Goal: Navigation & Orientation: Find specific page/section

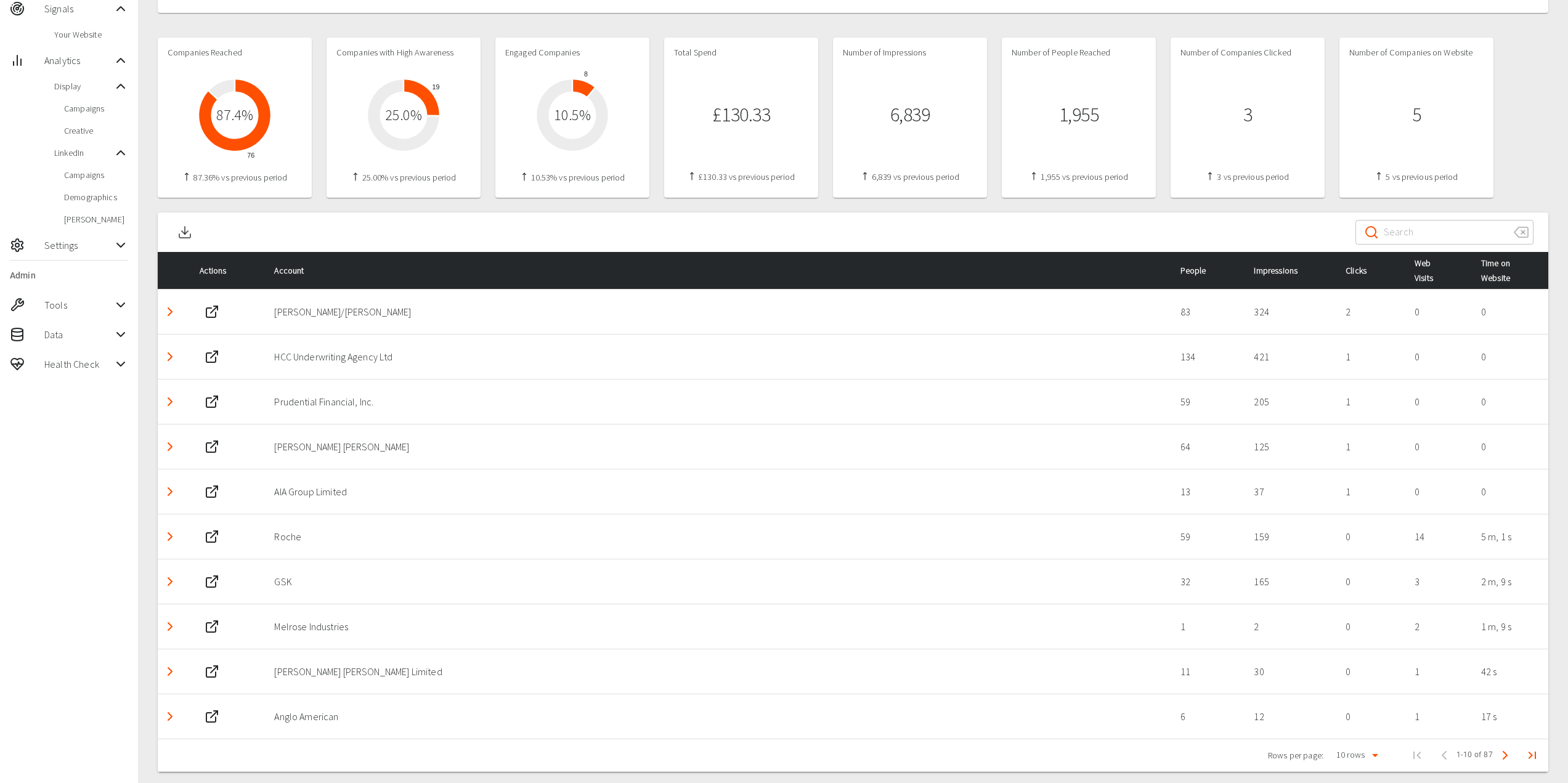
scroll to position [242, 0]
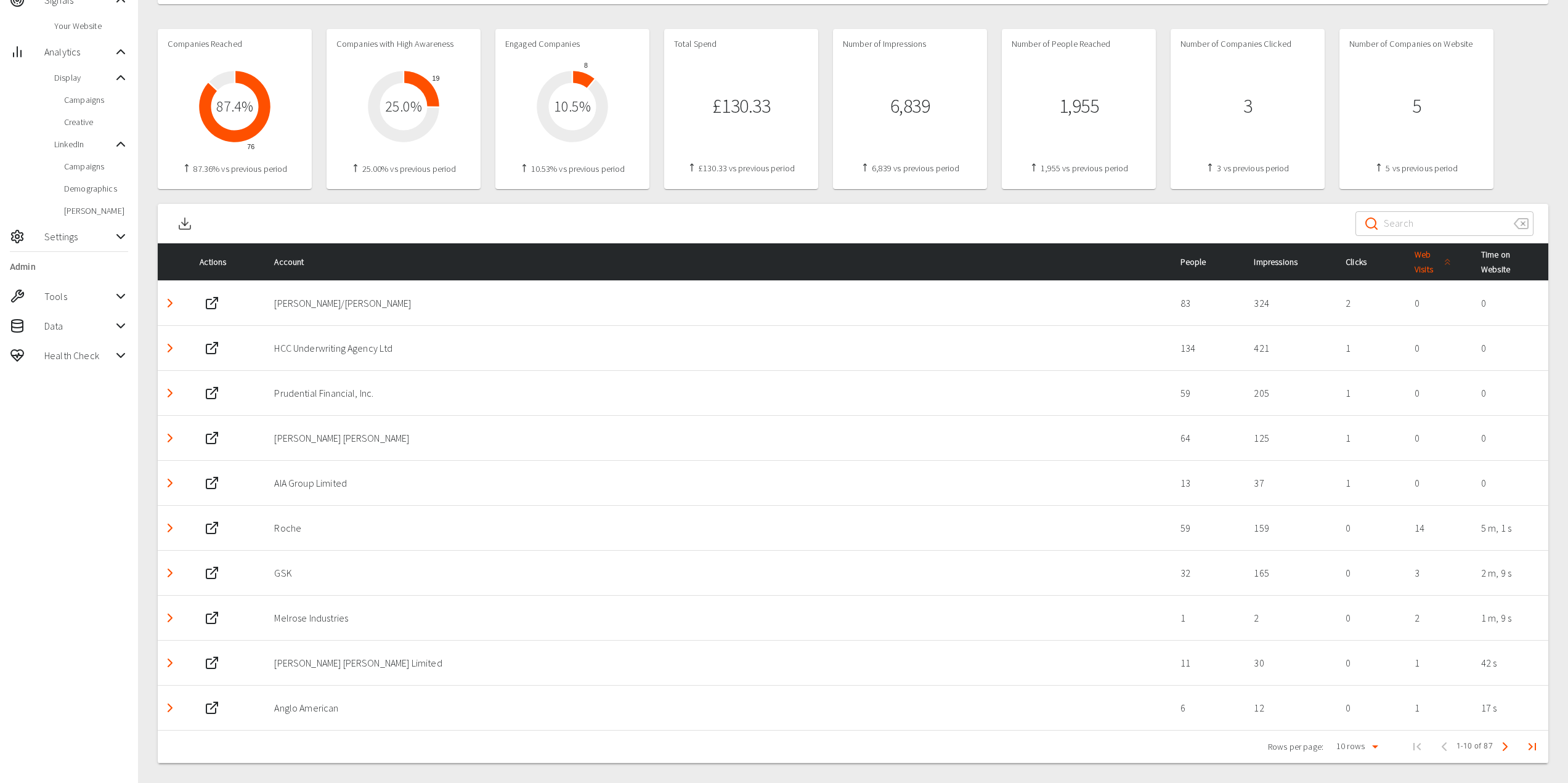
click at [1427, 260] on span "Web Visits" at bounding box center [1435, 262] width 40 height 30
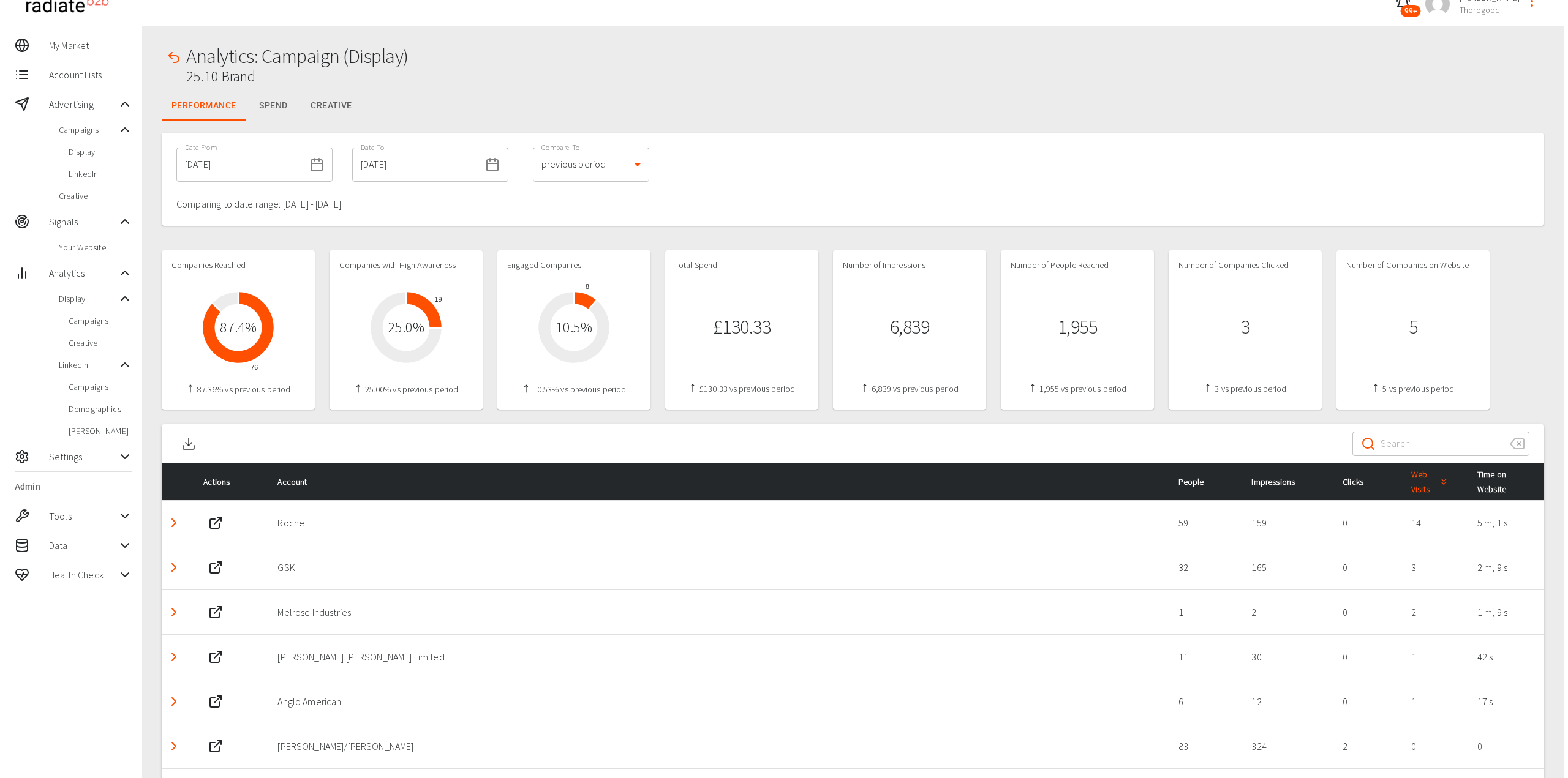
scroll to position [0, 0]
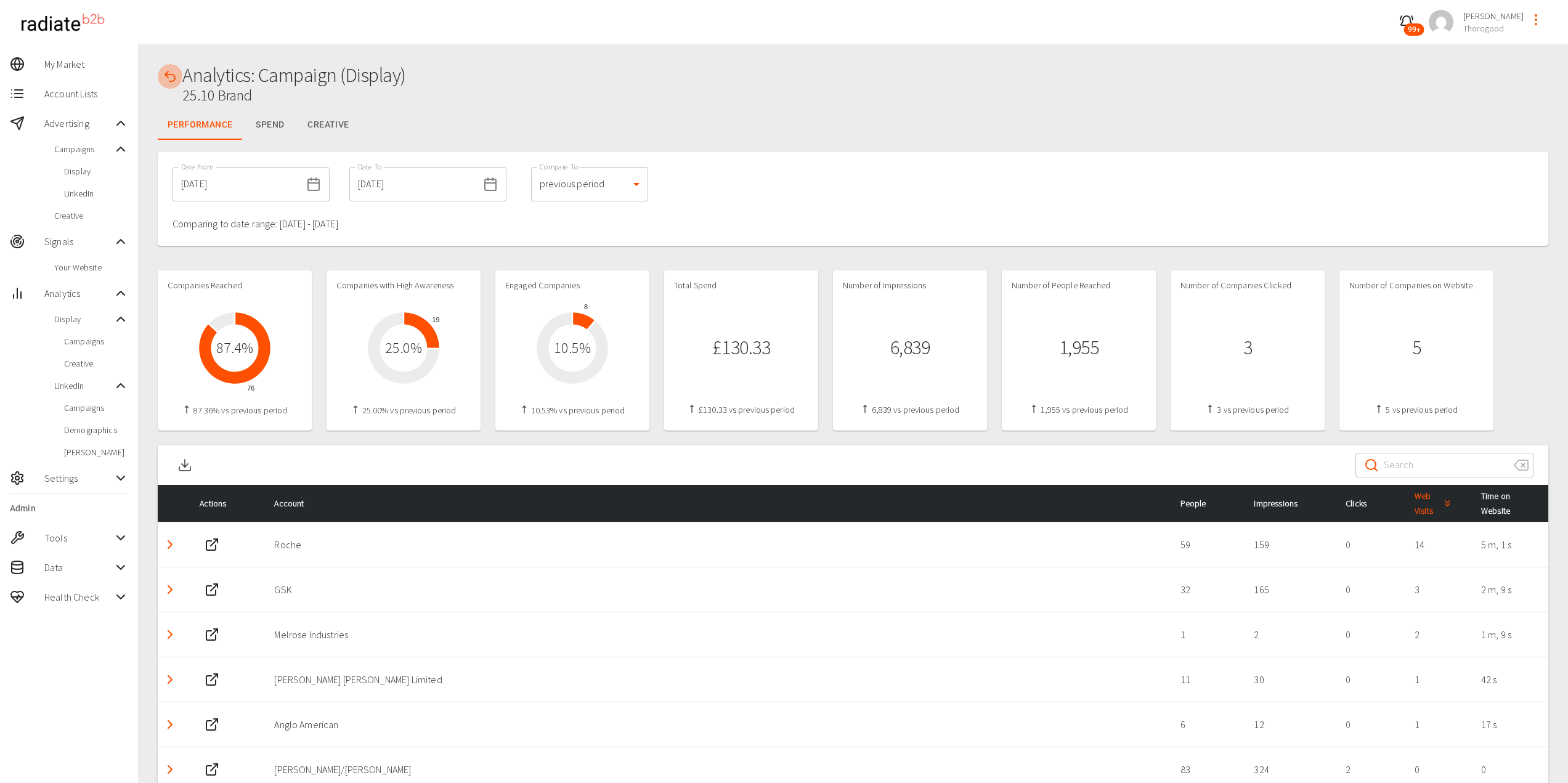
click at [169, 76] on icon "button" at bounding box center [170, 76] width 15 height 15
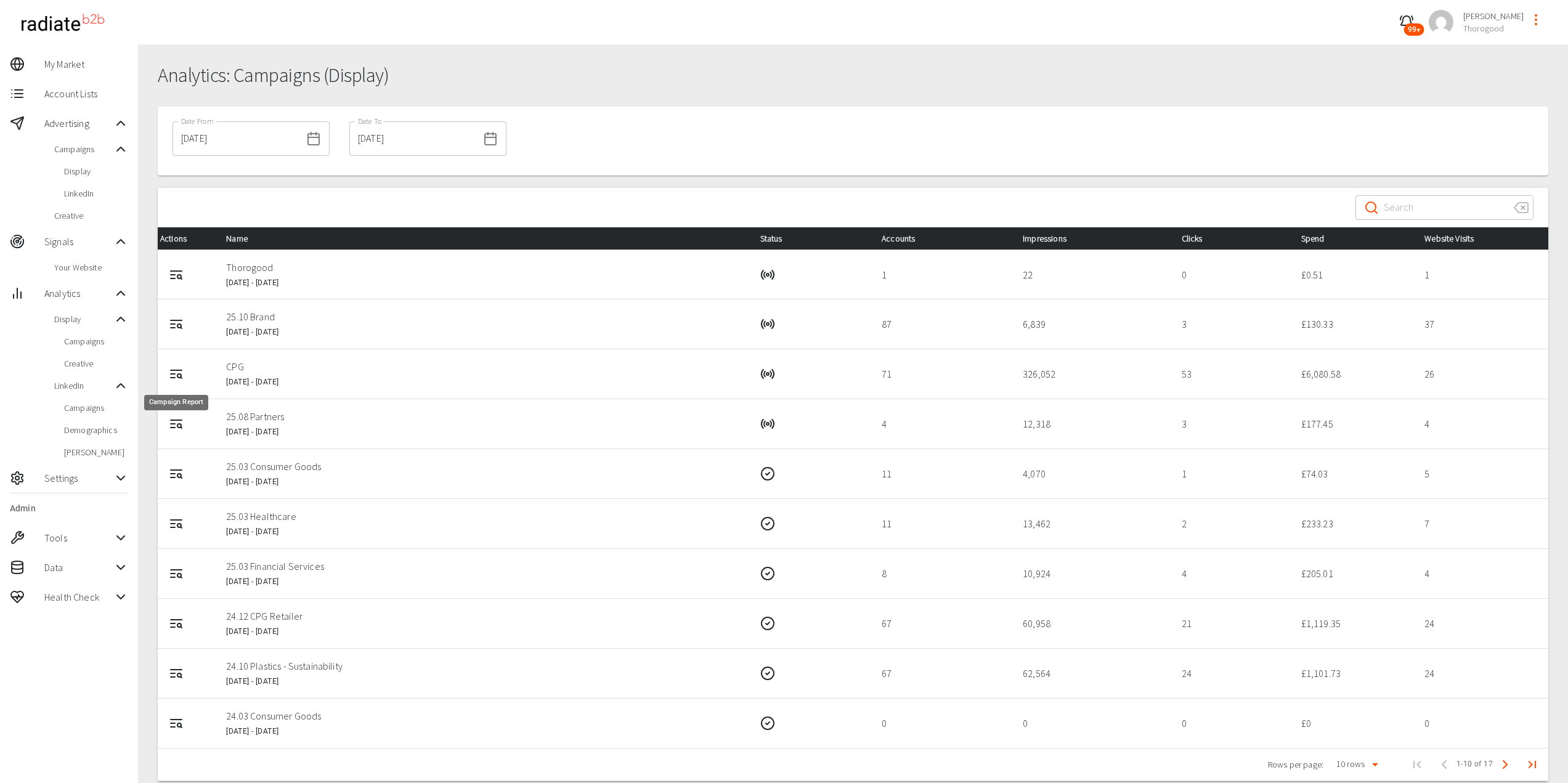
click at [171, 375] on icon "Campaign Report" at bounding box center [176, 374] width 15 height 15
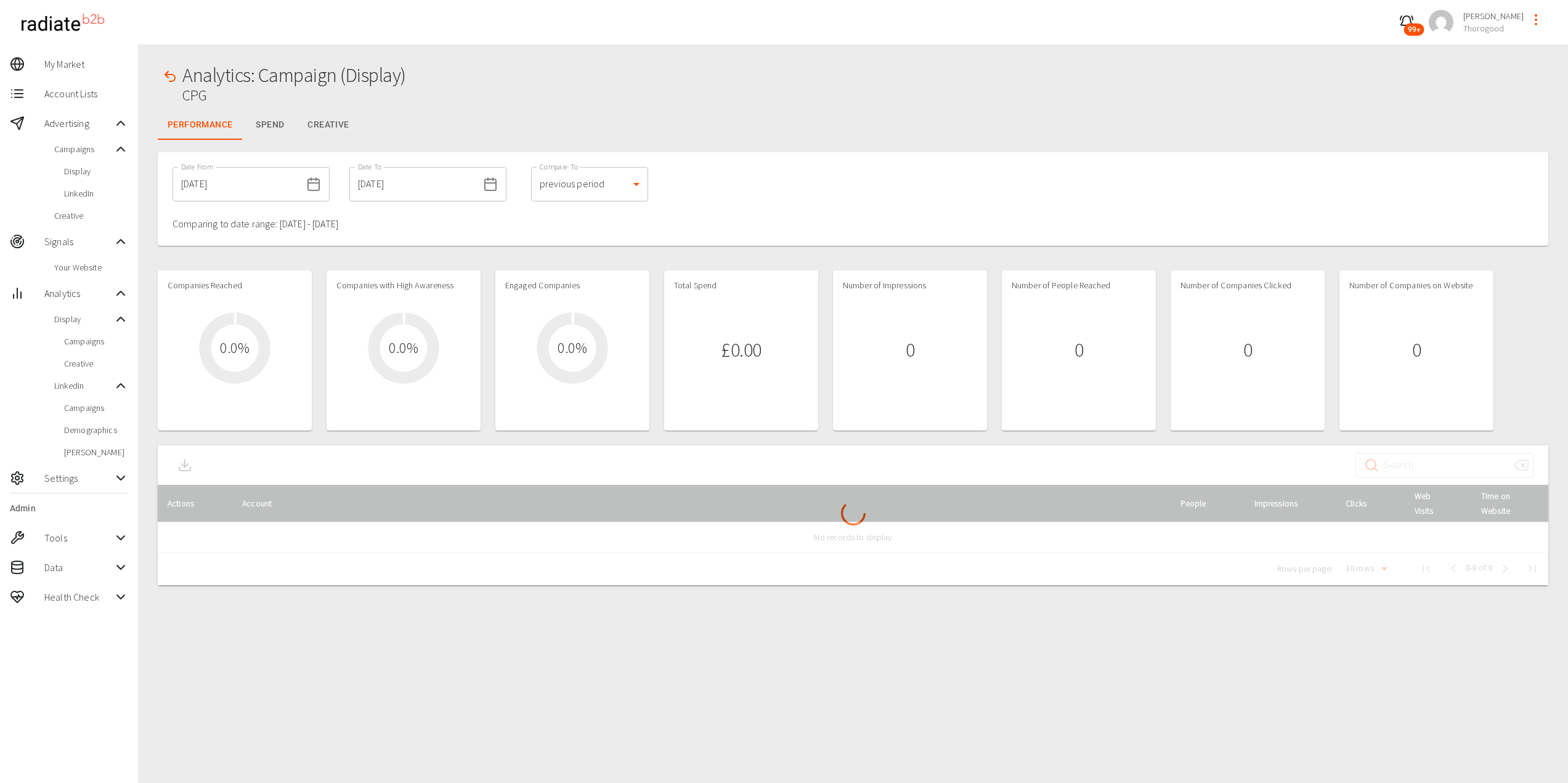
click at [1538, 22] on icon "profile-menu" at bounding box center [1536, 20] width 15 height 15
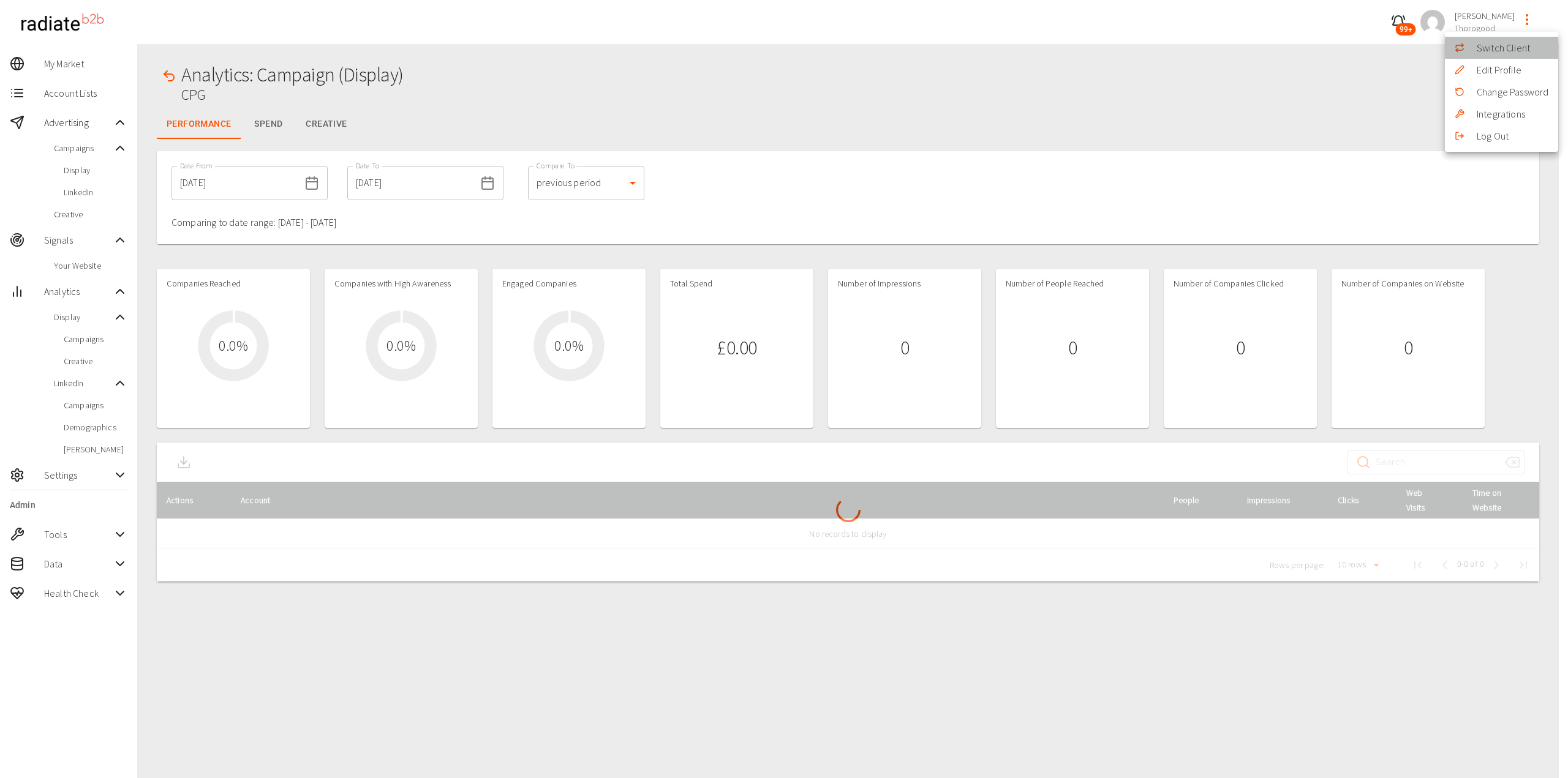
click at [1494, 45] on li "Switch Client" at bounding box center [1502, 47] width 114 height 22
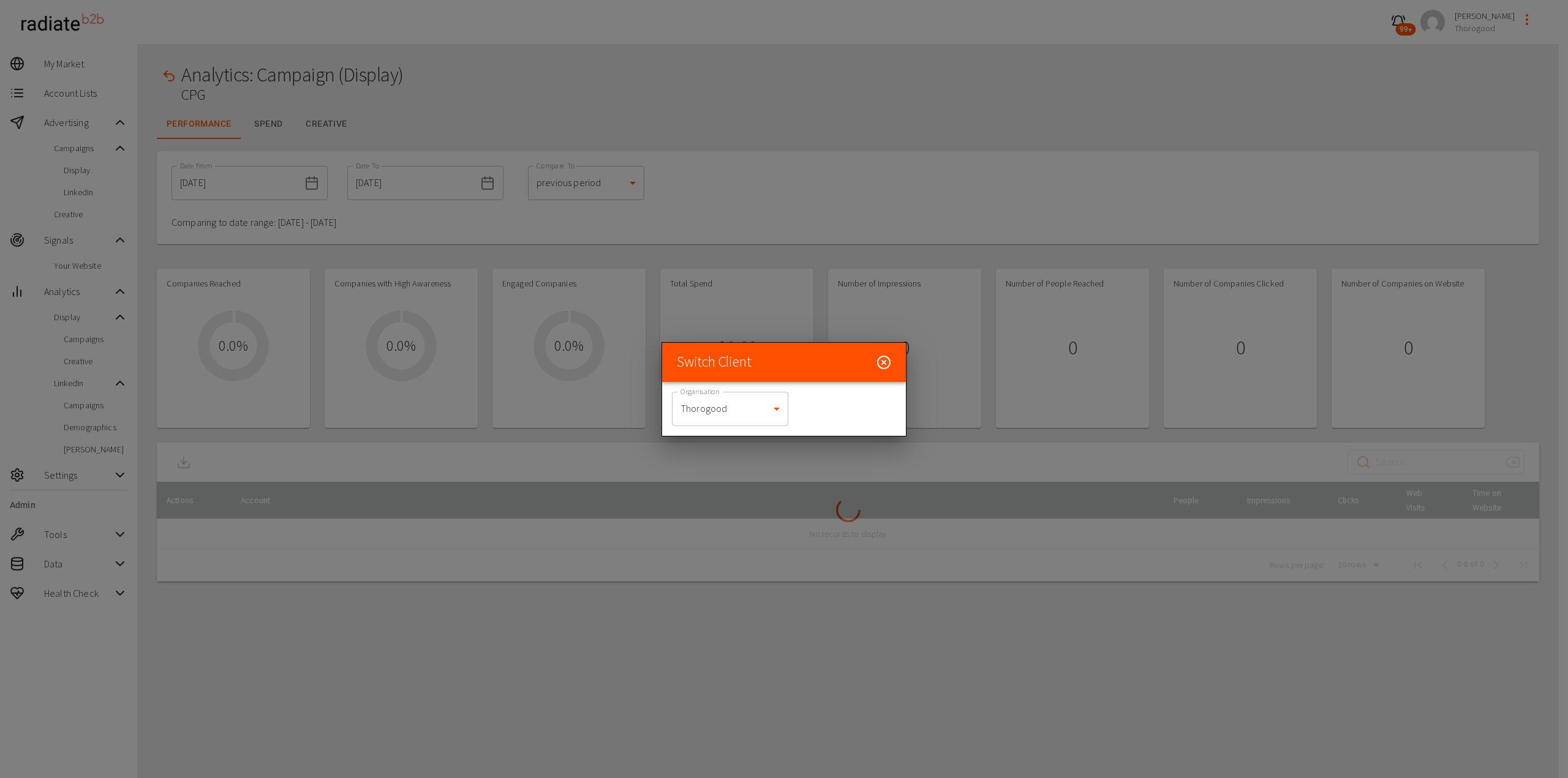
drag, startPoint x: 768, startPoint y: 388, endPoint x: 750, endPoint y: 401, distance: 22.2
click at [764, 390] on div "Organisation Thorogood 332 Organisation" at bounding box center [784, 409] width 244 height 54
click at [746, 414] on body "99+ Riaz Kanani Thorogood My Market Account Lists Advertising Campaigns Display…" at bounding box center [784, 411] width 1568 height 822
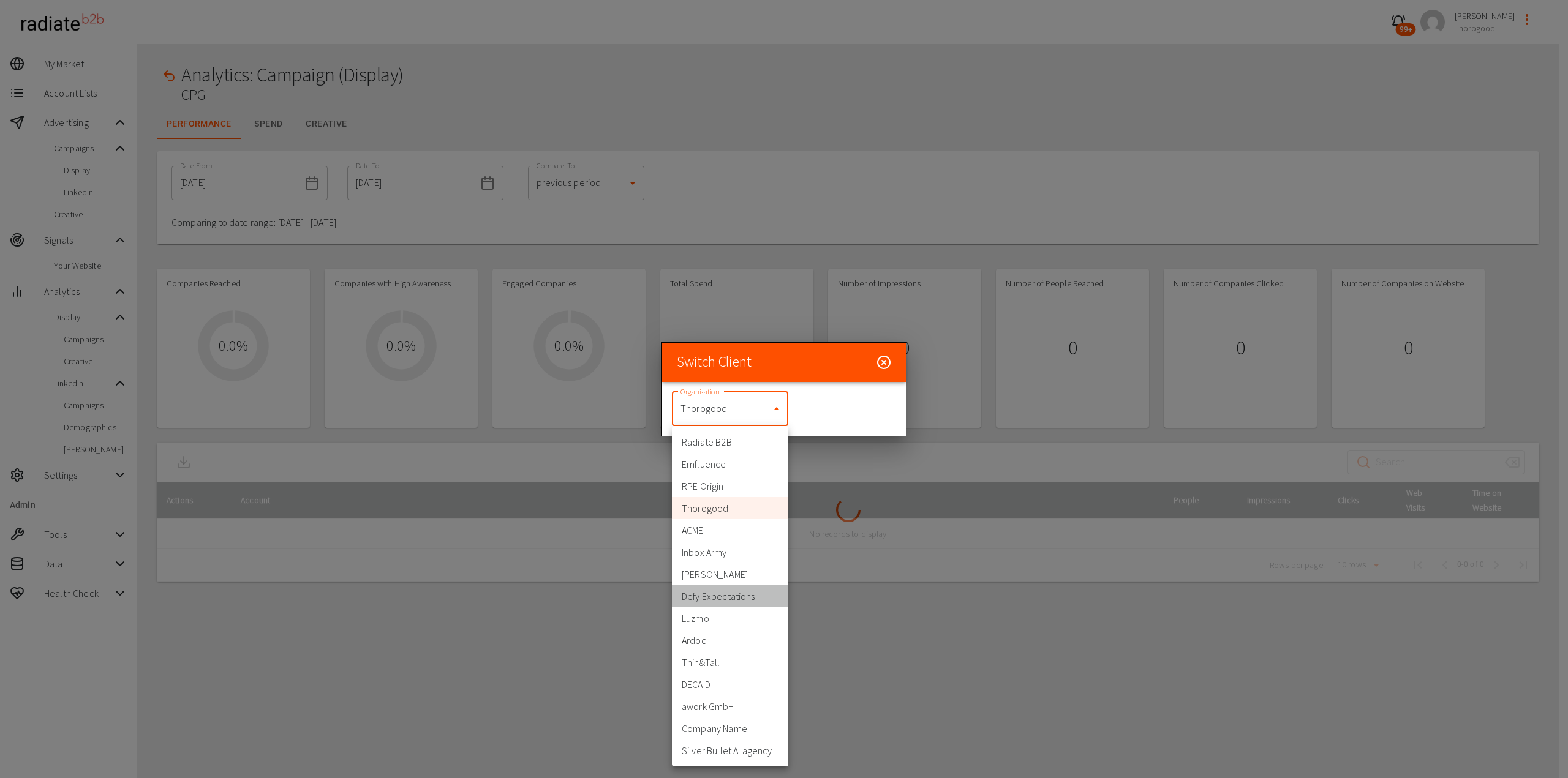
click at [716, 600] on li "Defy Expectations" at bounding box center [730, 596] width 116 height 22
type input "399"
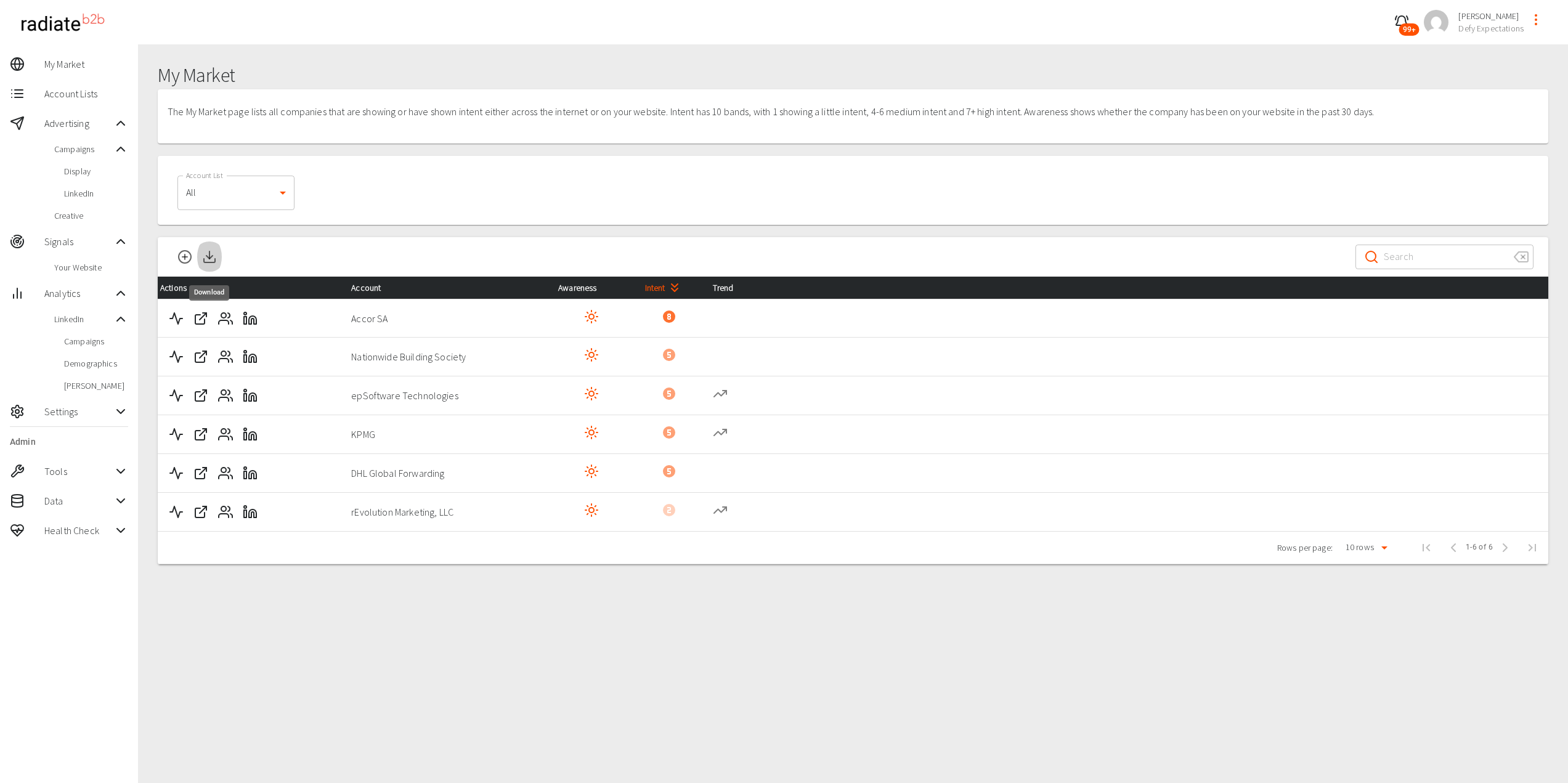
click at [207, 256] on polyline "Download" at bounding box center [209, 257] width 6 height 3
click at [1404, 19] on icon "button" at bounding box center [1402, 22] width 15 height 15
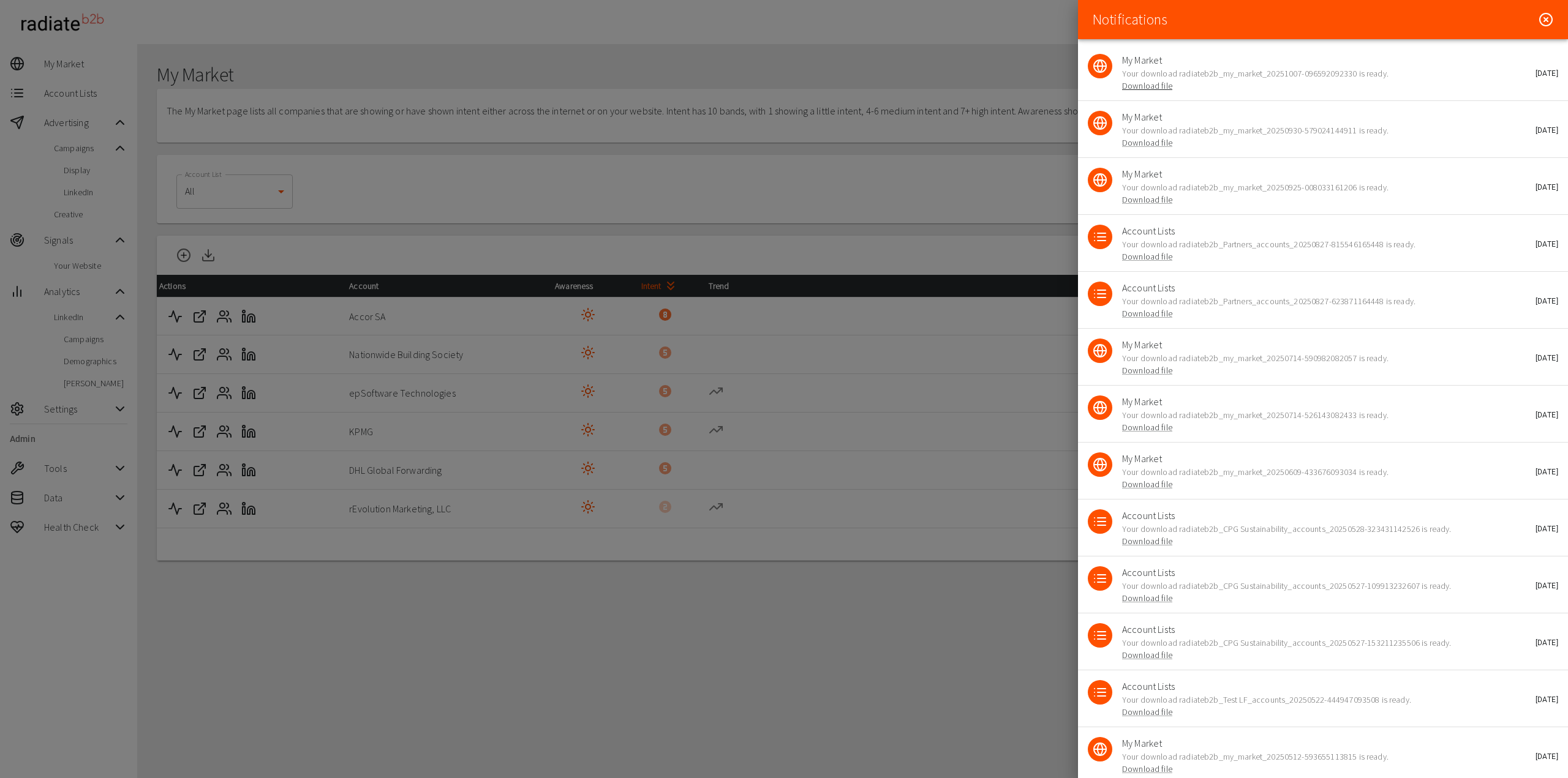
click at [1139, 87] on link "Download file" at bounding box center [1147, 85] width 50 height 11
drag, startPoint x: 562, startPoint y: 85, endPoint x: 611, endPoint y: 78, distance: 49.5
click at [563, 84] on div at bounding box center [784, 389] width 1568 height 778
click at [1544, 21] on icon at bounding box center [1546, 20] width 3 height 3
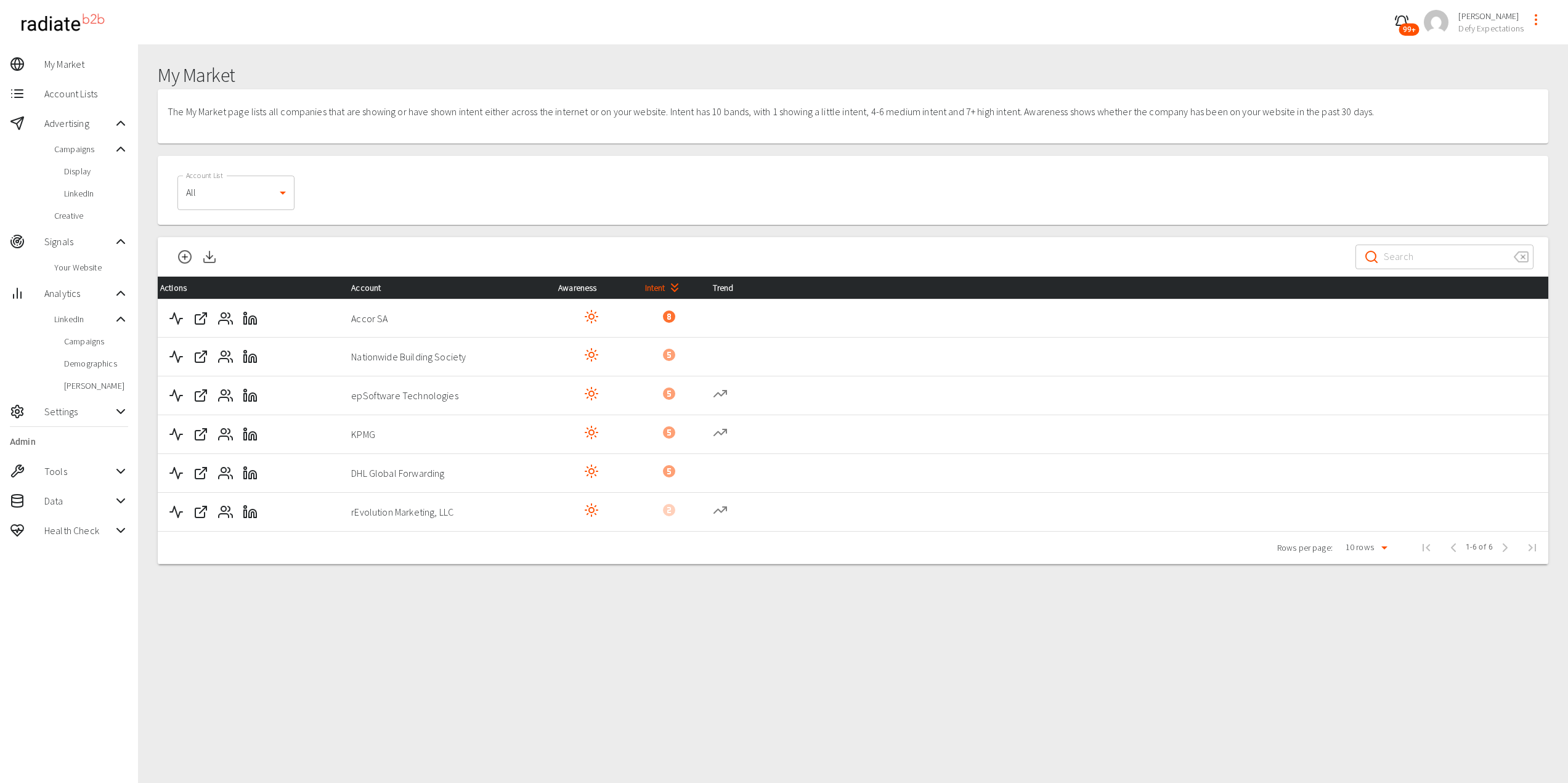
click at [1540, 20] on icon "profile-menu" at bounding box center [1536, 20] width 15 height 15
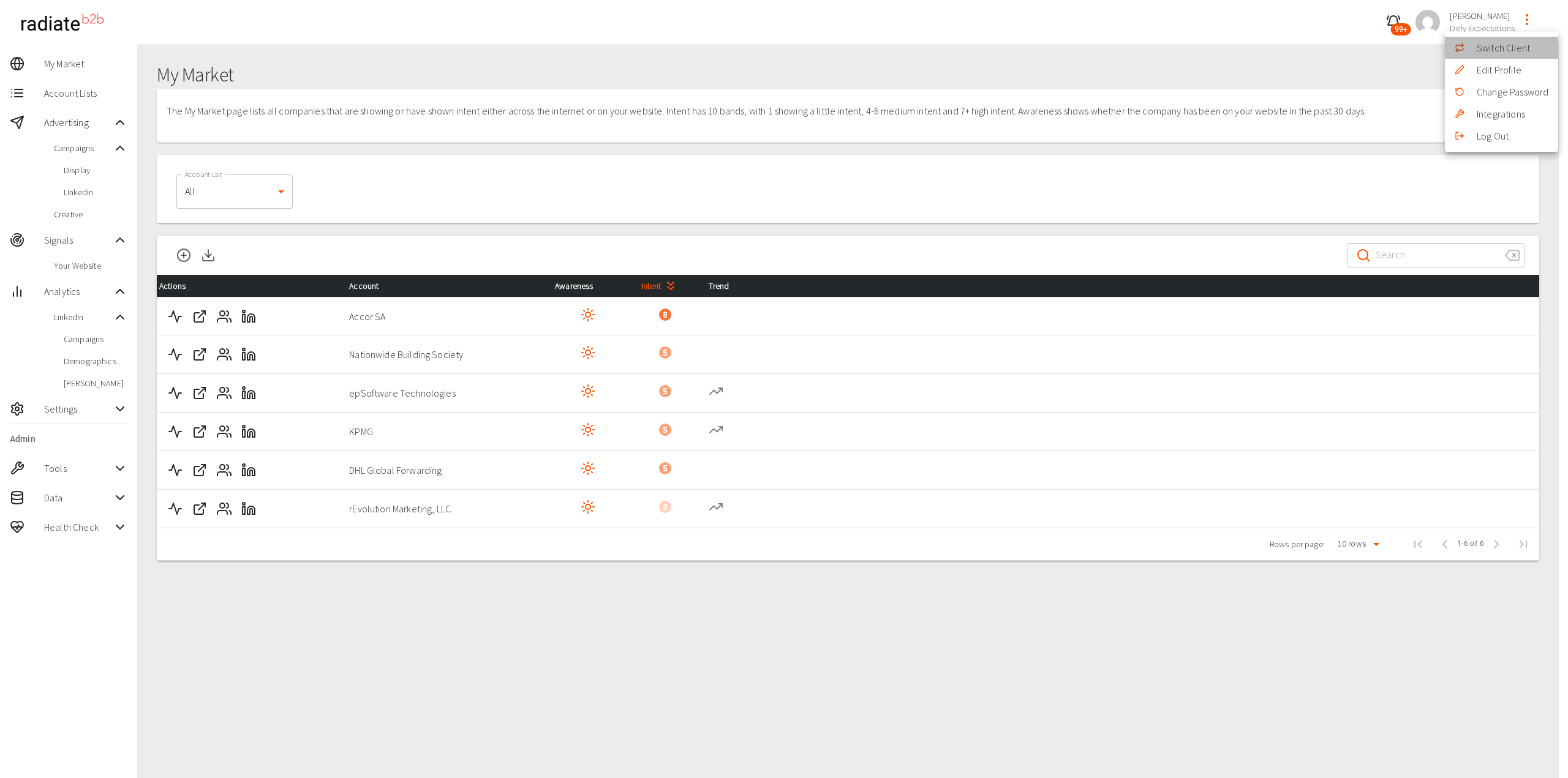
click at [1508, 50] on li "Switch Client" at bounding box center [1502, 47] width 114 height 22
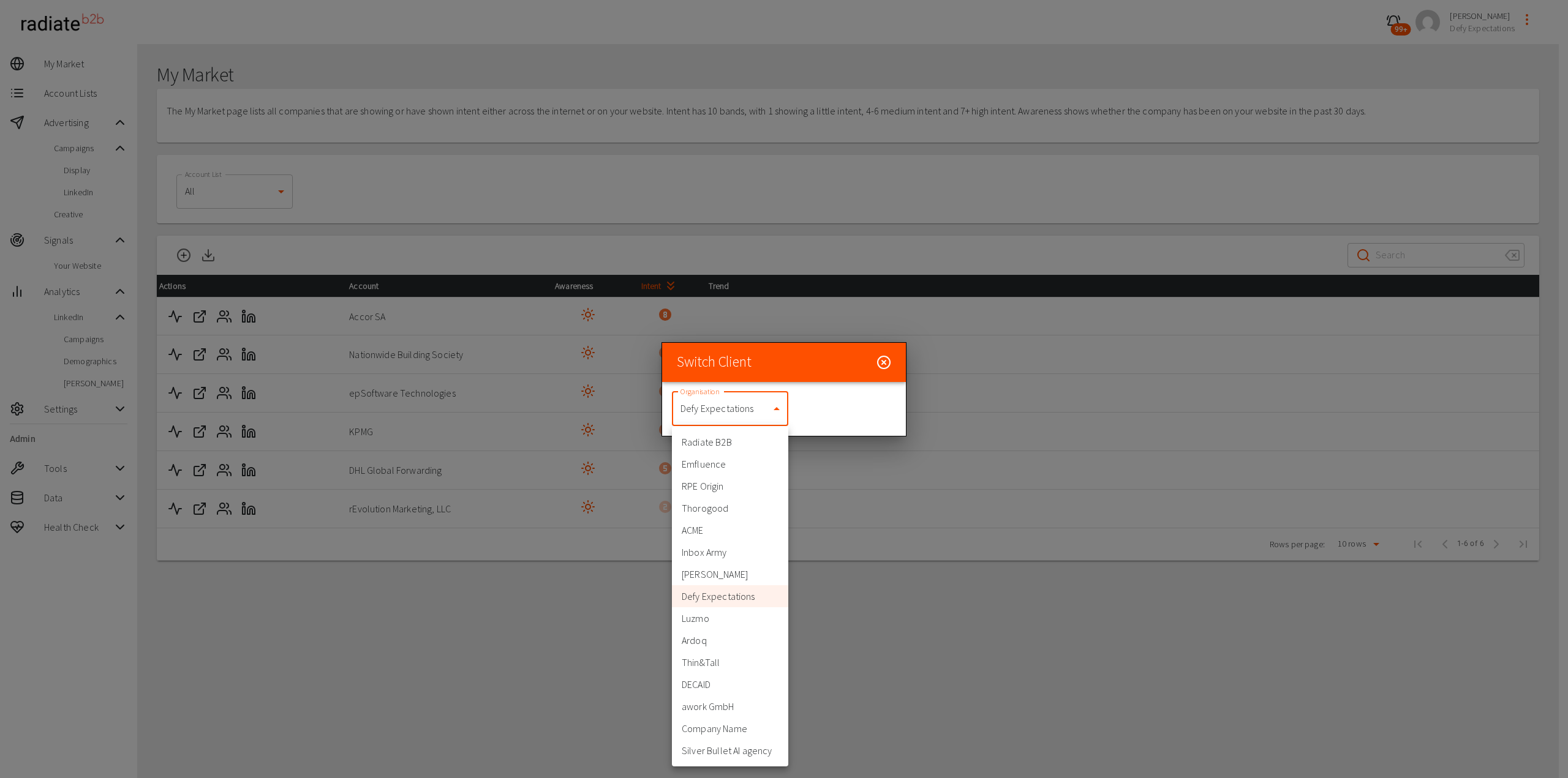
click at [708, 409] on body "99+ [PERSON_NAME] Defy Expectations My Market Account Lists Advertising Campaig…" at bounding box center [784, 411] width 1568 height 822
click at [727, 515] on li "Thorogood" at bounding box center [730, 508] width 116 height 22
type input "332"
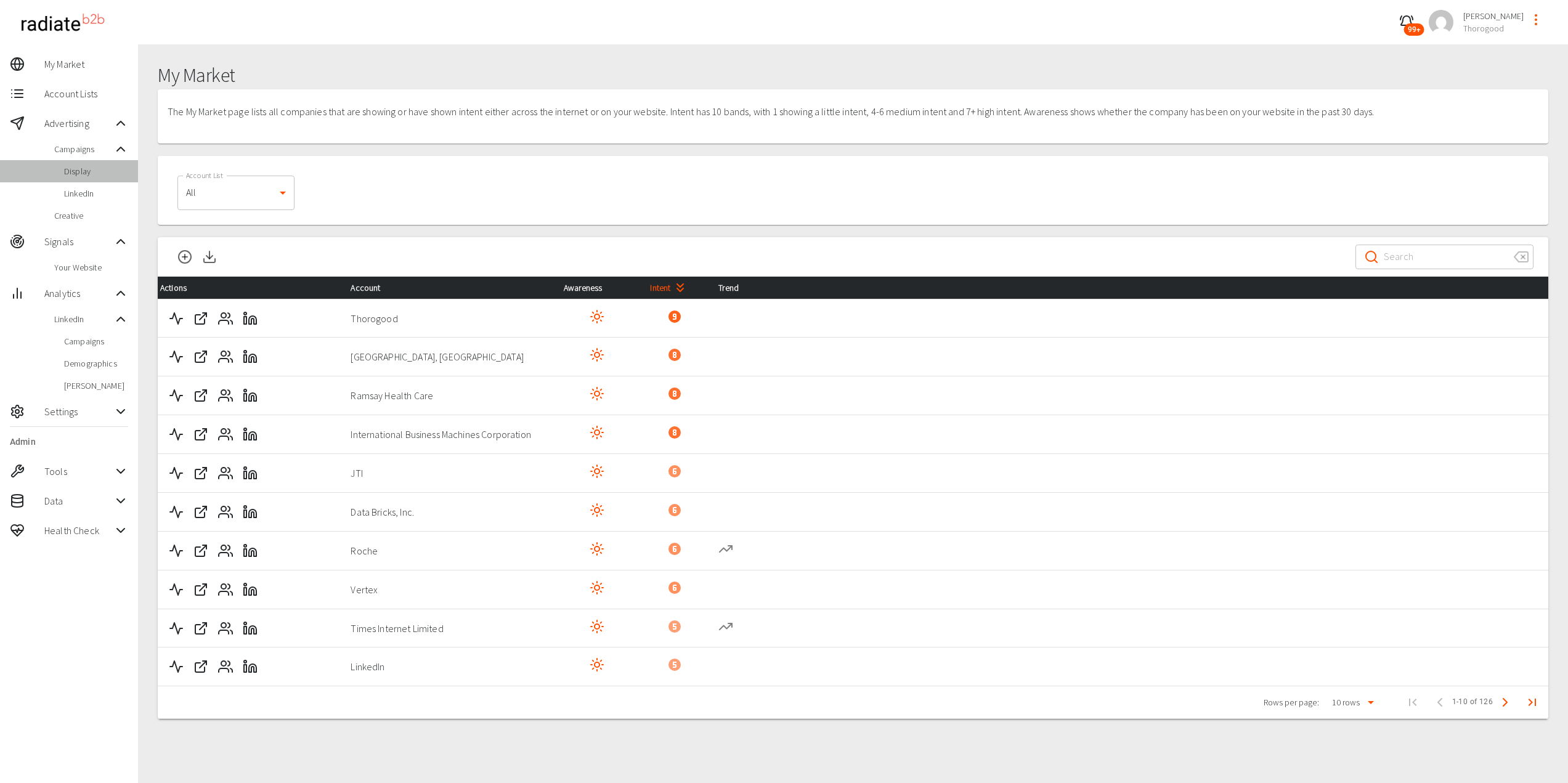
click at [80, 171] on span "Display" at bounding box center [96, 171] width 64 height 12
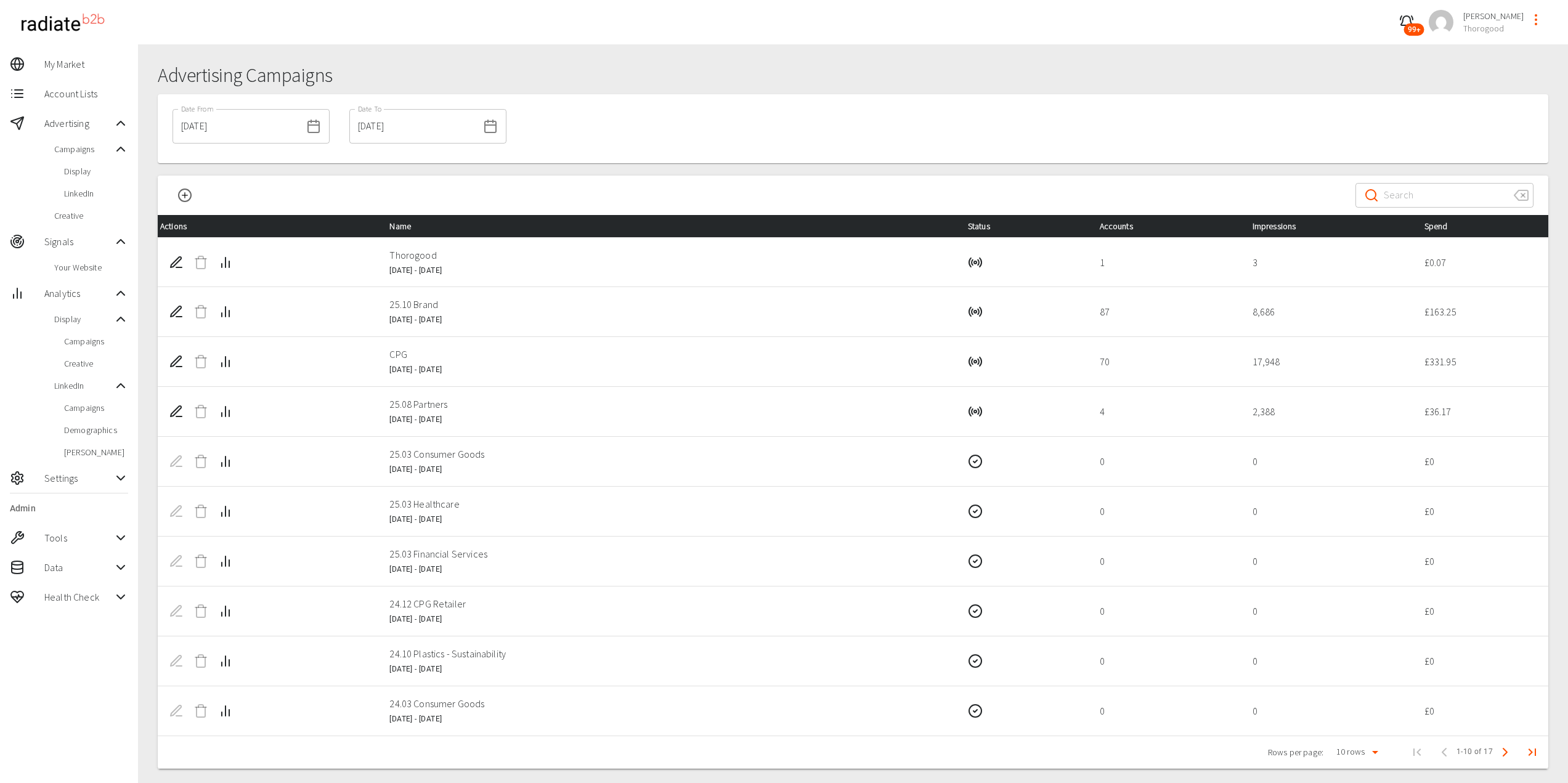
drag, startPoint x: 83, startPoint y: 173, endPoint x: 298, endPoint y: 248, distance: 227.7
click at [83, 173] on span "Display" at bounding box center [96, 171] width 64 height 12
drag, startPoint x: 226, startPoint y: 309, endPoint x: 217, endPoint y: 315, distance: 10.8
click at [217, 315] on button "Campaign Analytics" at bounding box center [225, 312] width 25 height 25
